Goal: Find specific page/section

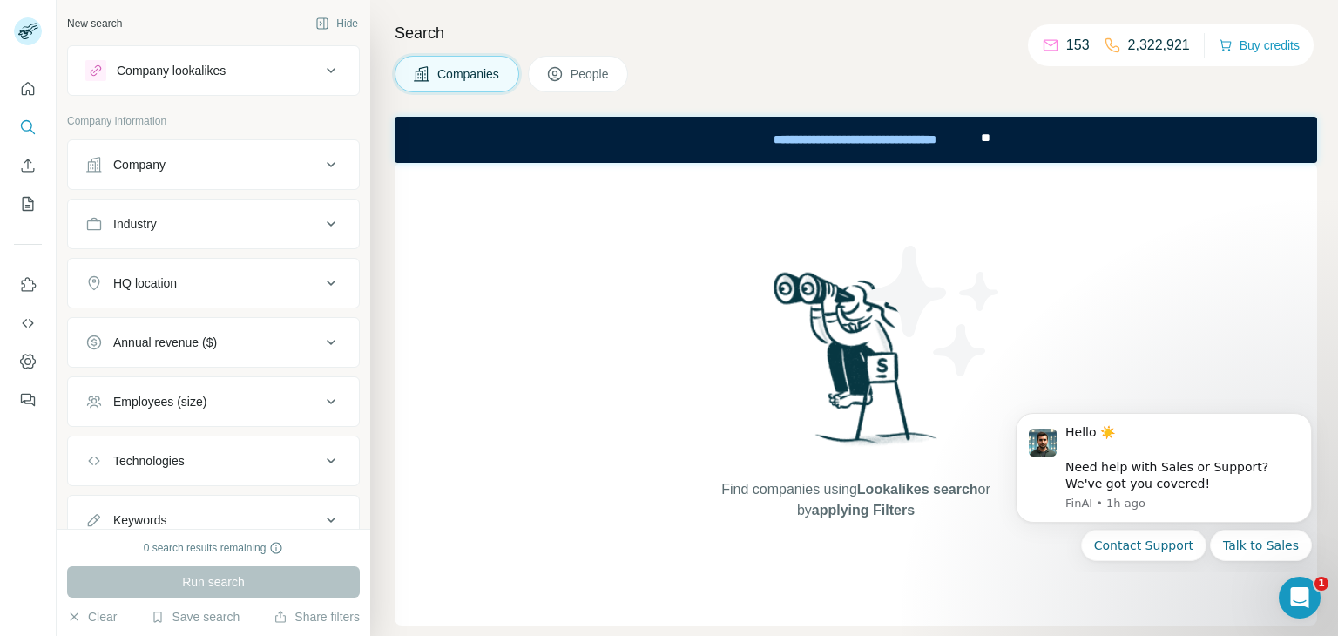
click at [281, 550] on icon at bounding box center [276, 548] width 14 height 14
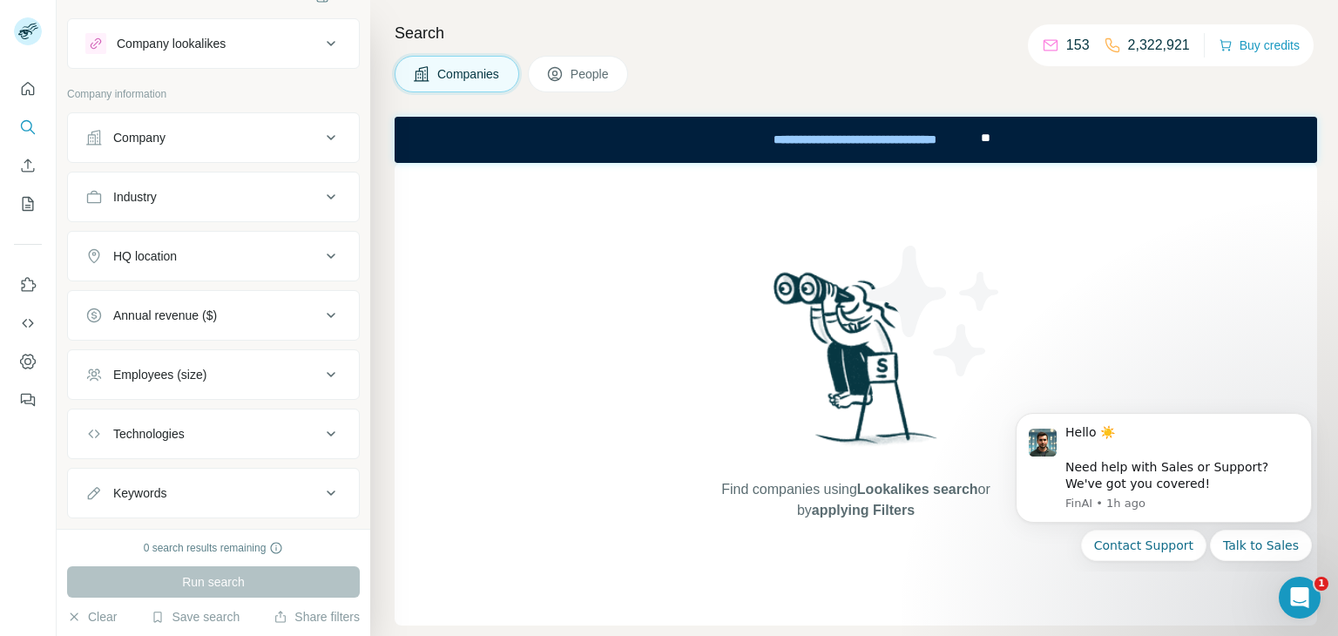
scroll to position [63, 0]
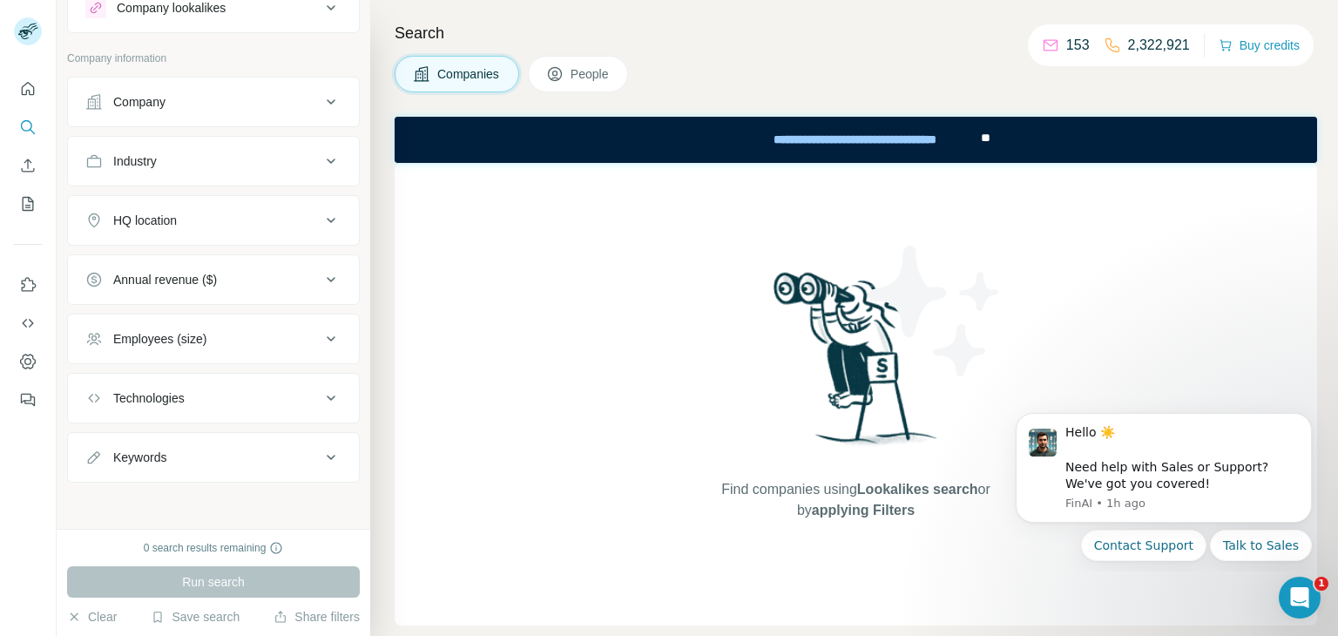
click at [193, 367] on ul "Company Industry HQ location Annual revenue ($) Employees (size) Technologies K…" at bounding box center [213, 280] width 293 height 406
click at [196, 385] on button "Technologies" at bounding box center [213, 398] width 291 height 42
click at [196, 386] on button "Technologies" at bounding box center [213, 401] width 291 height 49
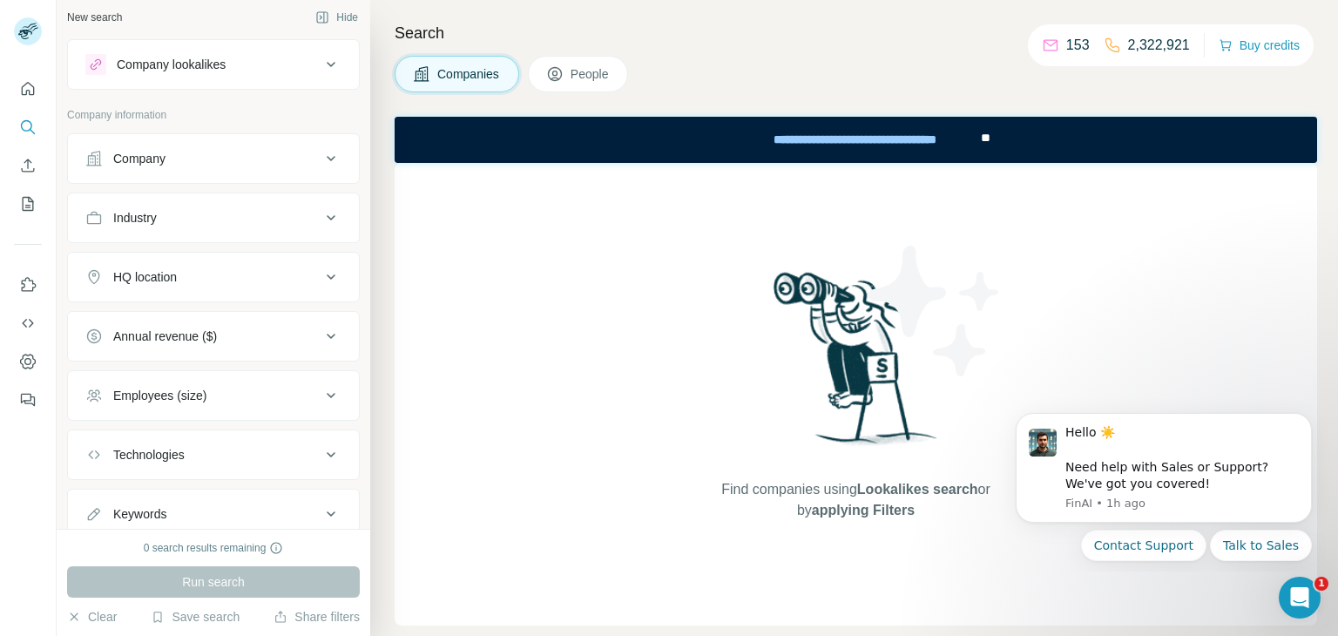
scroll to position [0, 0]
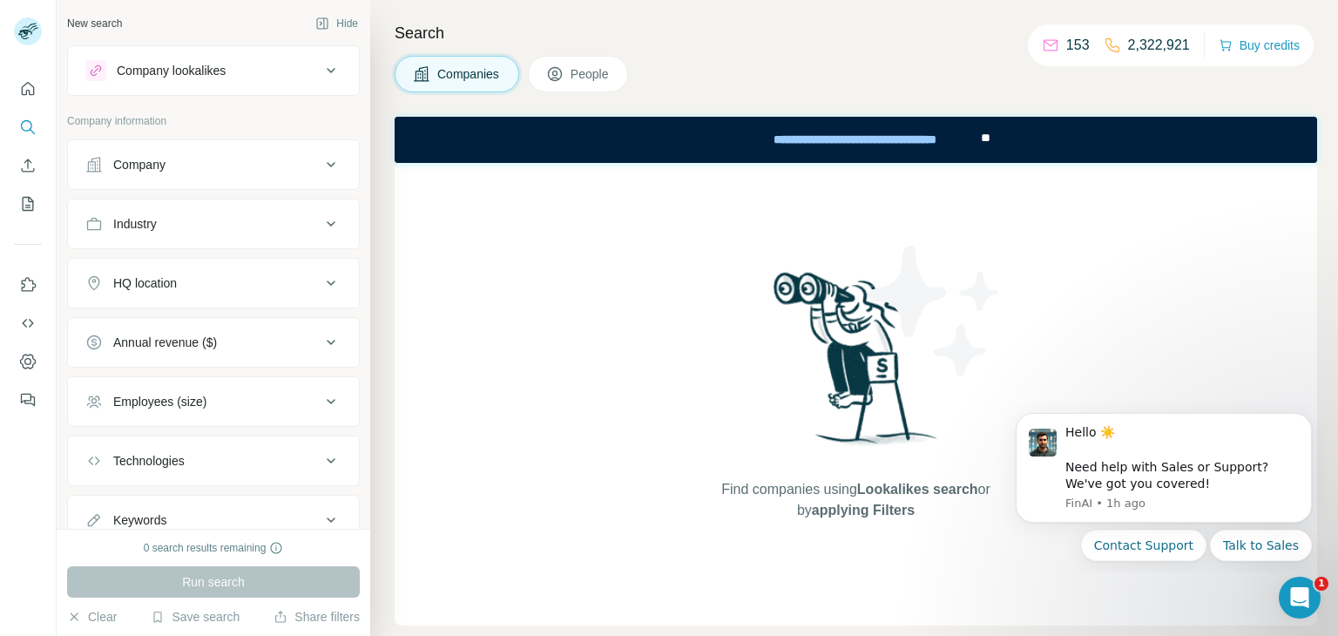
click at [247, 158] on div "Company" at bounding box center [202, 164] width 235 height 17
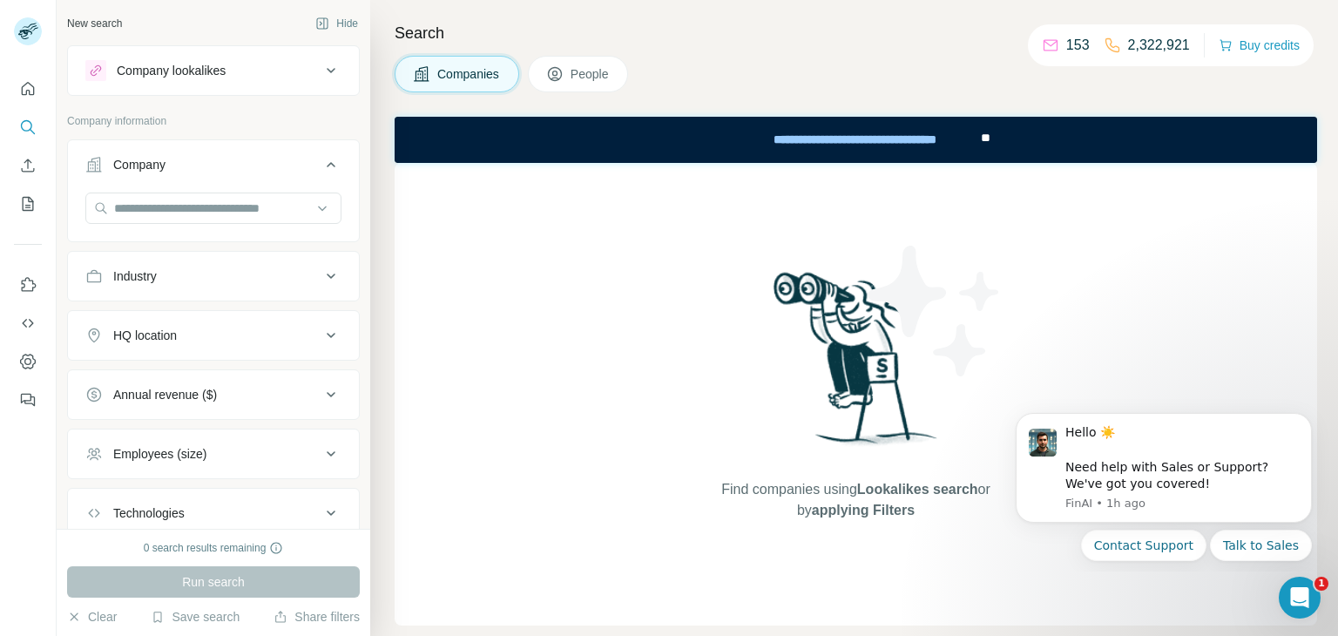
click at [247, 158] on div "Company" at bounding box center [202, 164] width 235 height 17
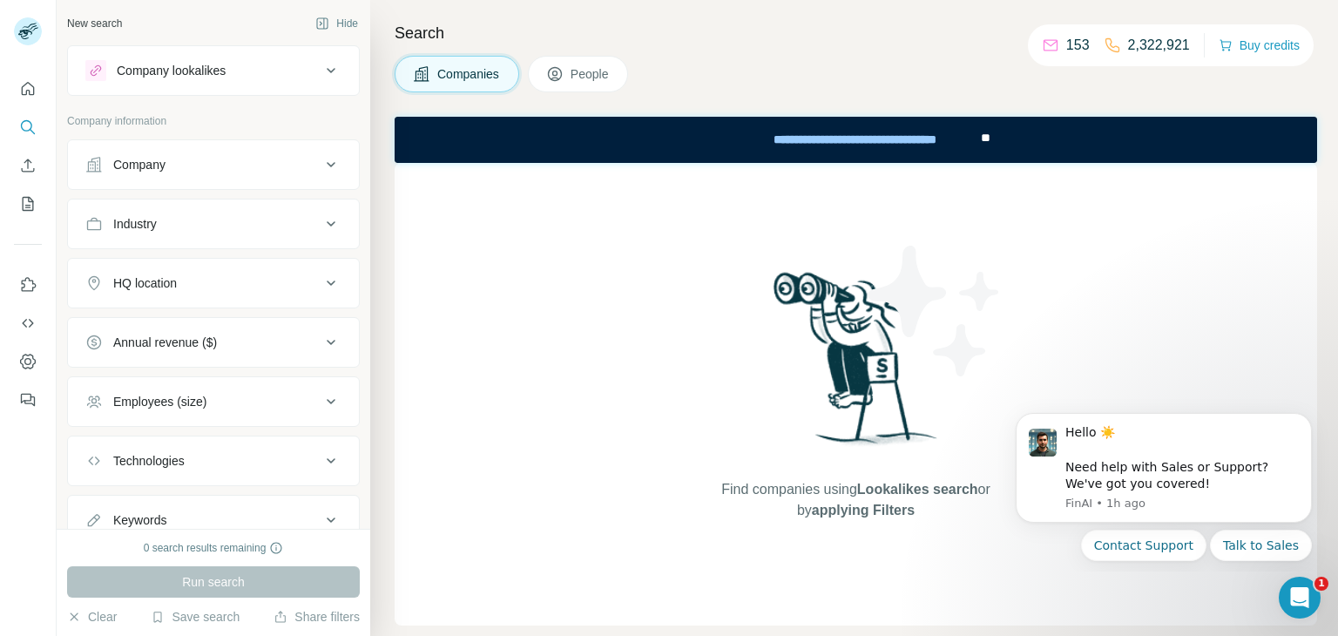
click at [246, 227] on div "Industry" at bounding box center [202, 223] width 235 height 17
click at [240, 282] on div "HQ location" at bounding box center [202, 282] width 235 height 17
click at [241, 282] on div "HQ location" at bounding box center [202, 282] width 235 height 17
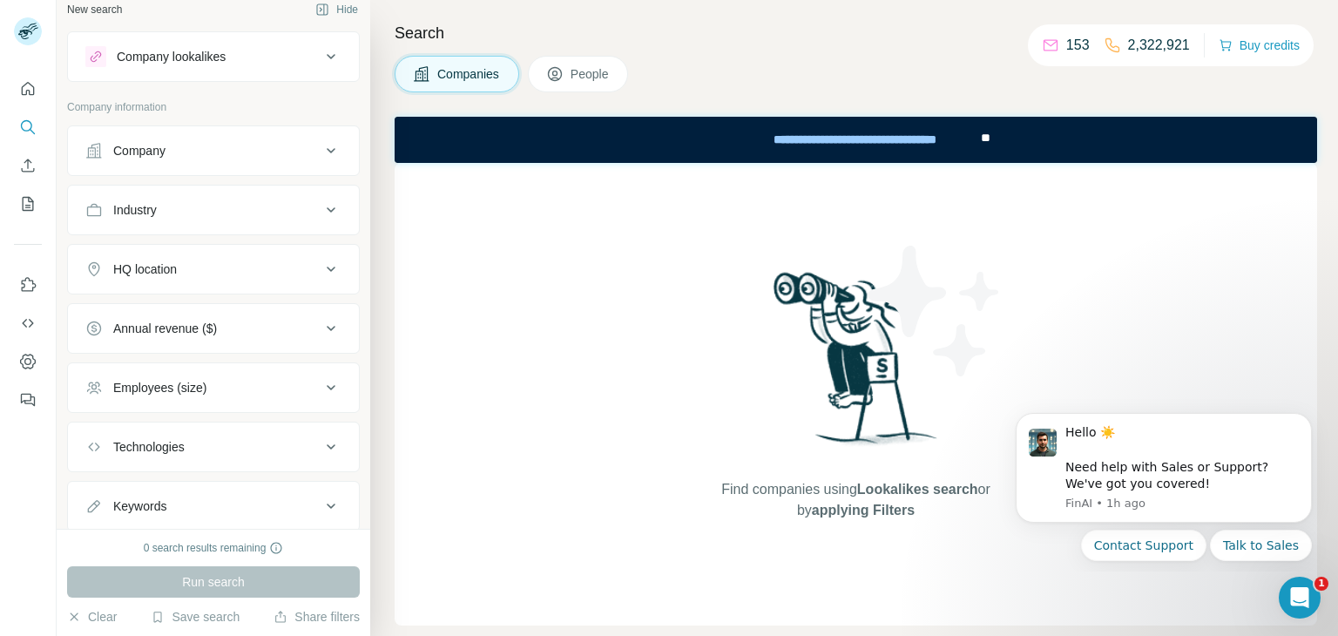
scroll to position [27, 0]
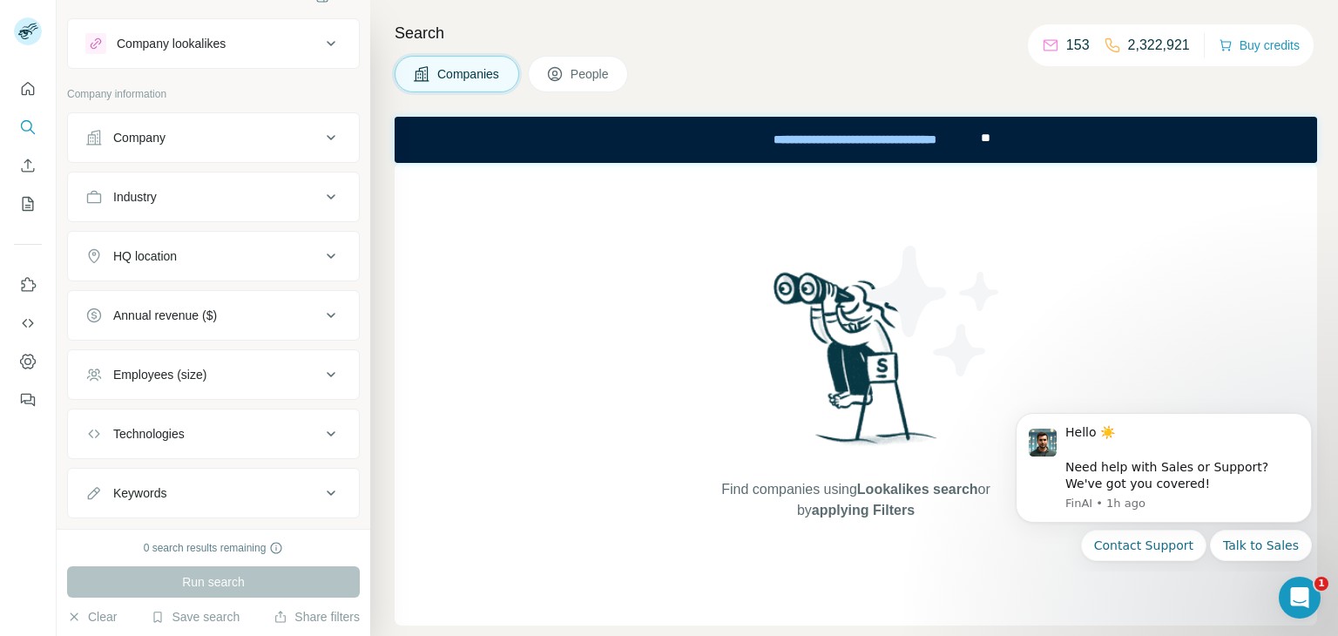
click at [243, 307] on div "Annual revenue ($)" at bounding box center [202, 315] width 235 height 17
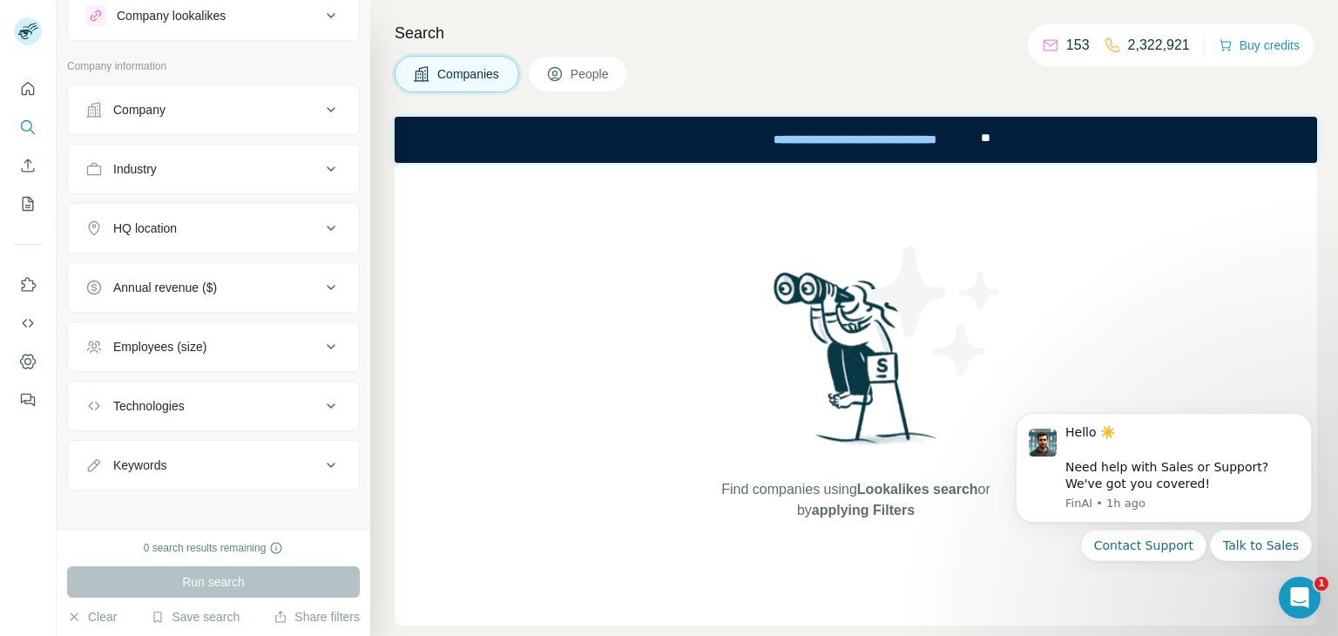
scroll to position [56, 0]
click at [242, 331] on button "Employees (size)" at bounding box center [213, 346] width 291 height 42
click at [243, 329] on button "Employees (size)" at bounding box center [213, 349] width 291 height 49
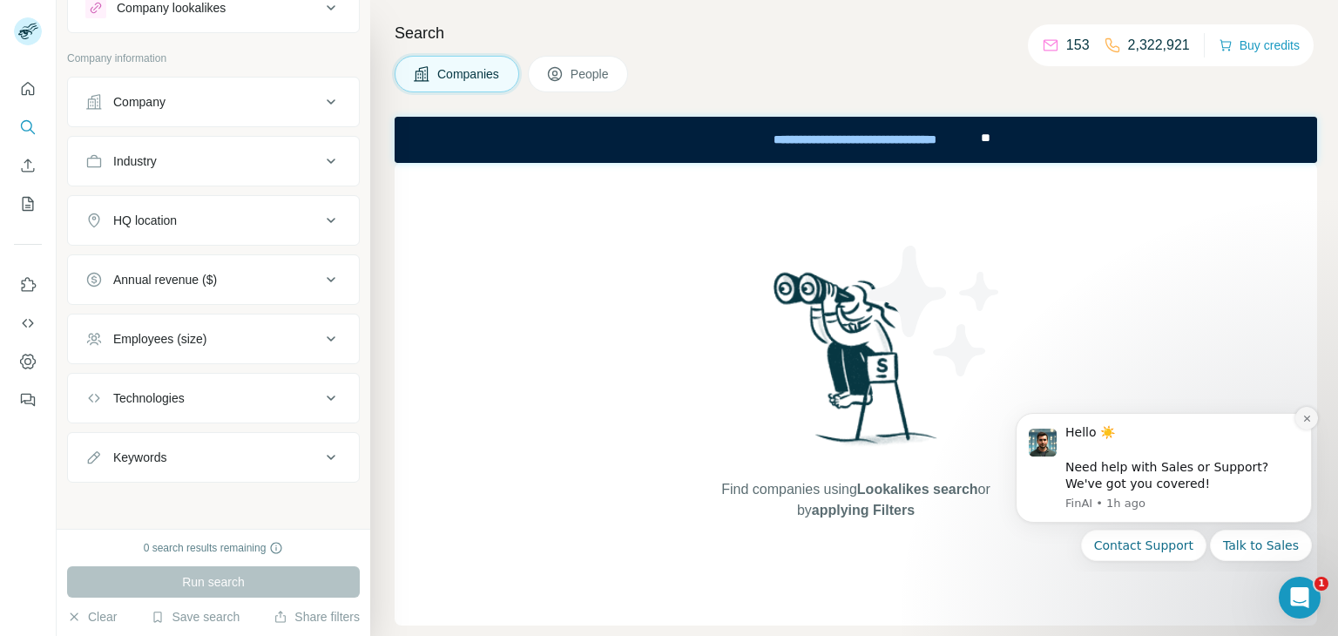
click at [1316, 414] on button "Dismiss notification" at bounding box center [1306, 418] width 23 height 23
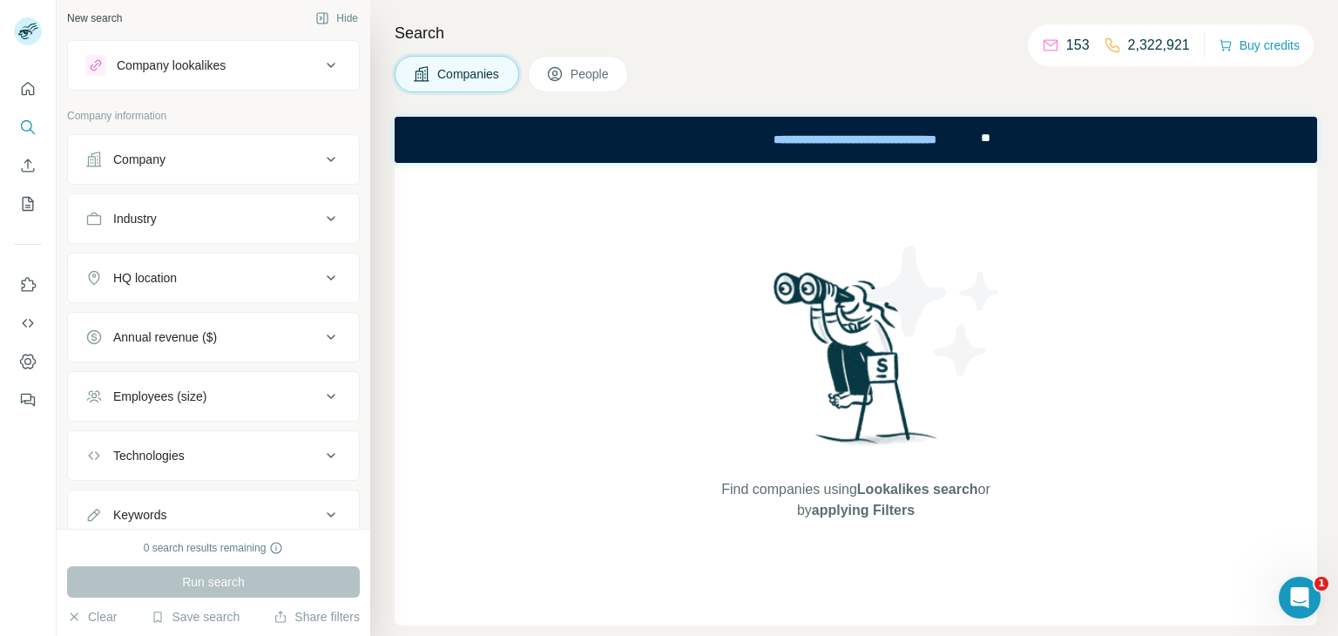
scroll to position [0, 0]
click at [172, 166] on div "Company" at bounding box center [202, 164] width 235 height 17
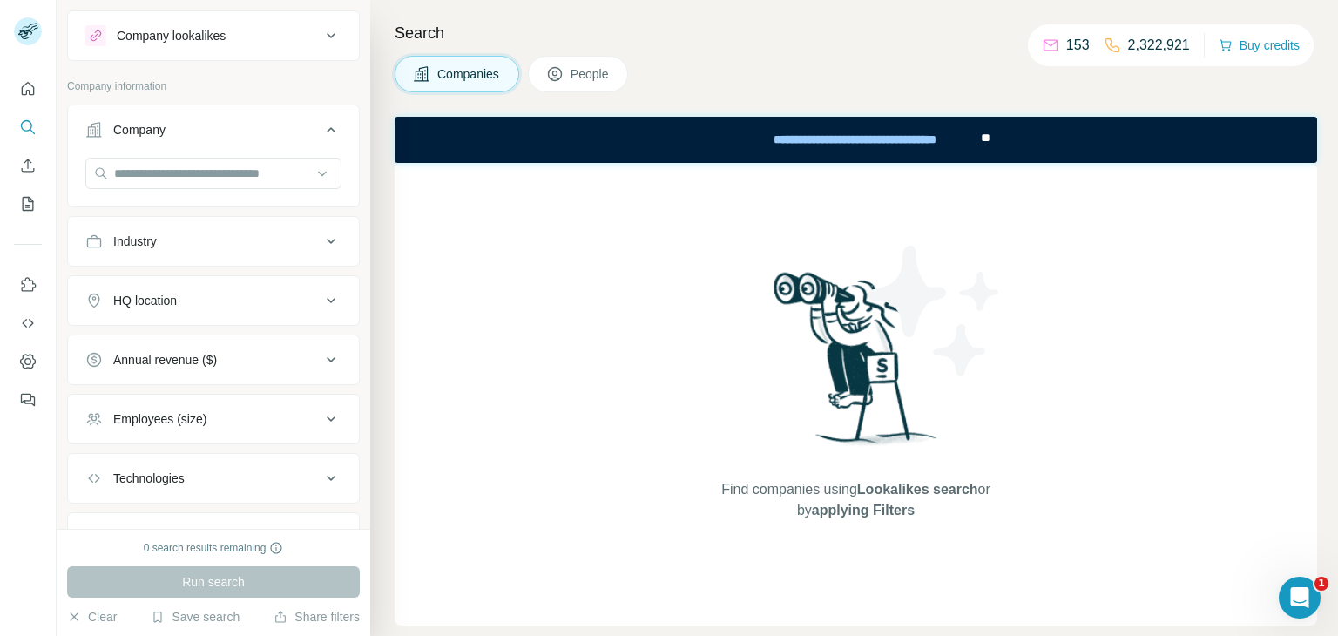
scroll to position [59, 0]
